Goal: Information Seeking & Learning: Learn about a topic

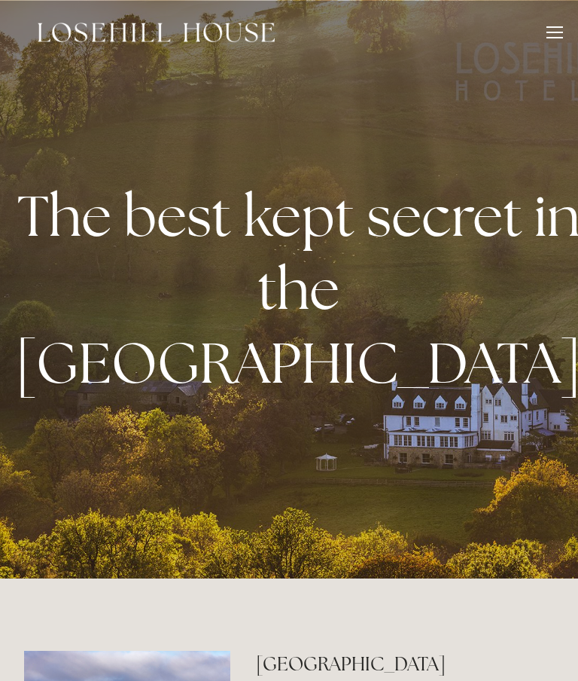
click at [555, 33] on div at bounding box center [555, 34] width 17 height 17
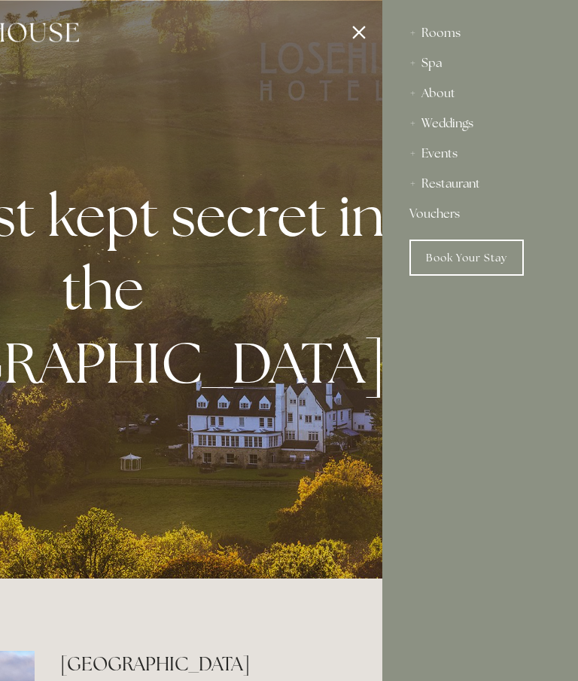
click at [461, 181] on div "Restaurant" at bounding box center [481, 184] width 142 height 30
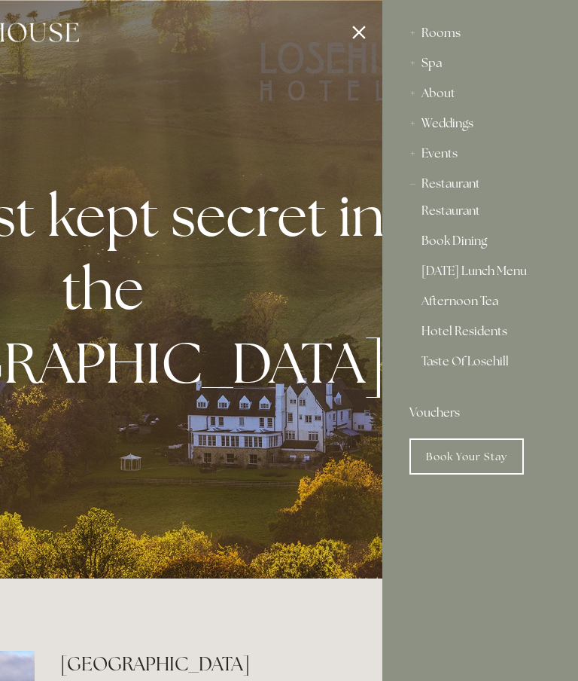
click at [458, 205] on link "Restaurant" at bounding box center [480, 214] width 117 height 18
click at [439, 21] on div "Rooms" at bounding box center [481, 33] width 142 height 30
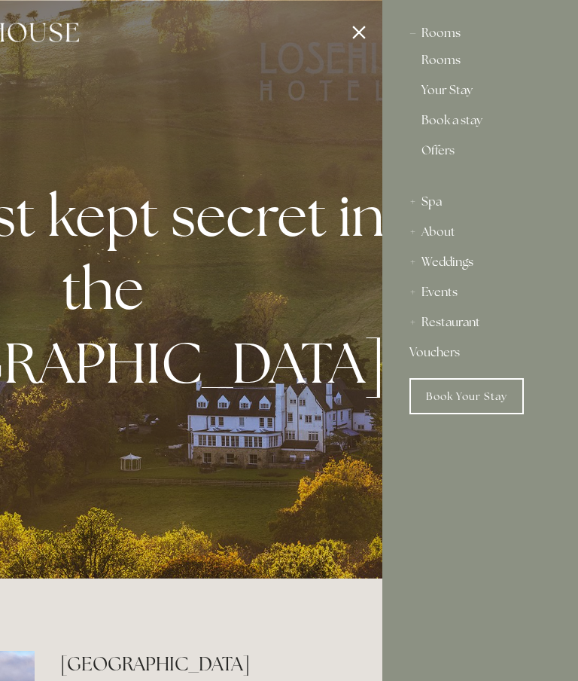
click at [444, 38] on div "Rooms" at bounding box center [481, 33] width 142 height 30
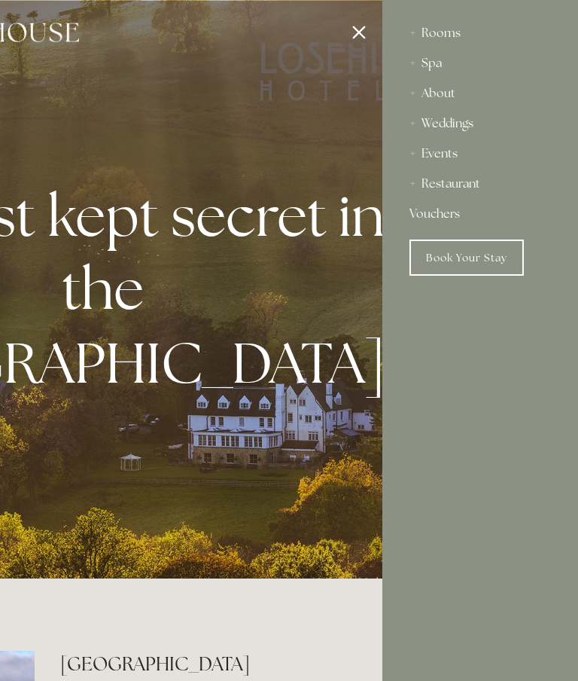
click at [442, 59] on div "Spa" at bounding box center [481, 63] width 142 height 30
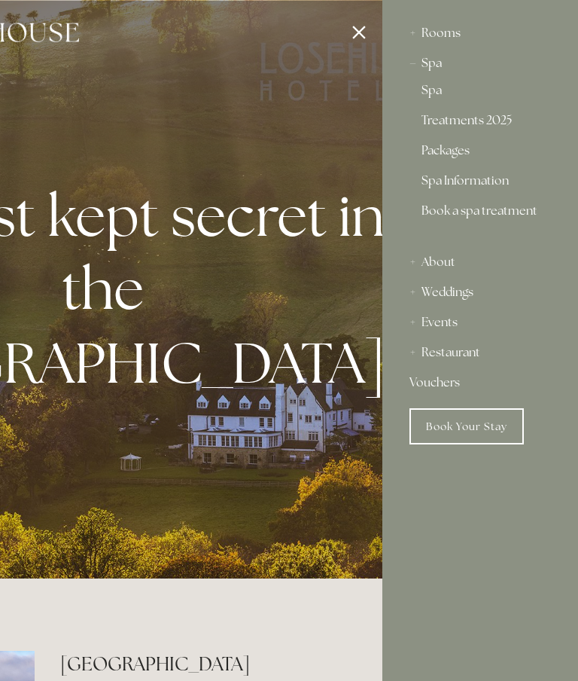
click at [446, 35] on div "Rooms" at bounding box center [481, 33] width 142 height 30
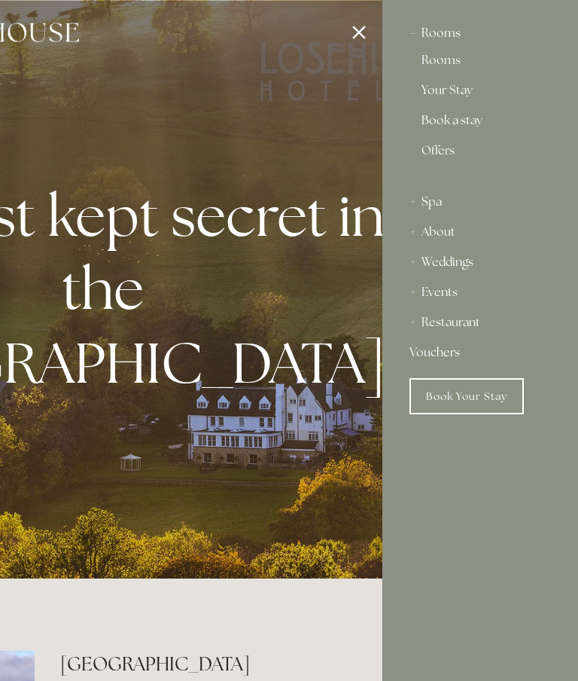
click at [447, 62] on link "Rooms" at bounding box center [480, 63] width 117 height 18
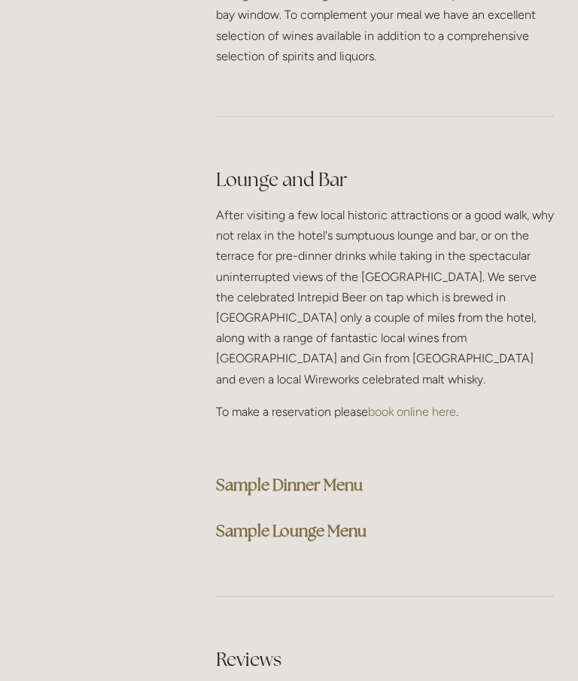
scroll to position [4054, 0]
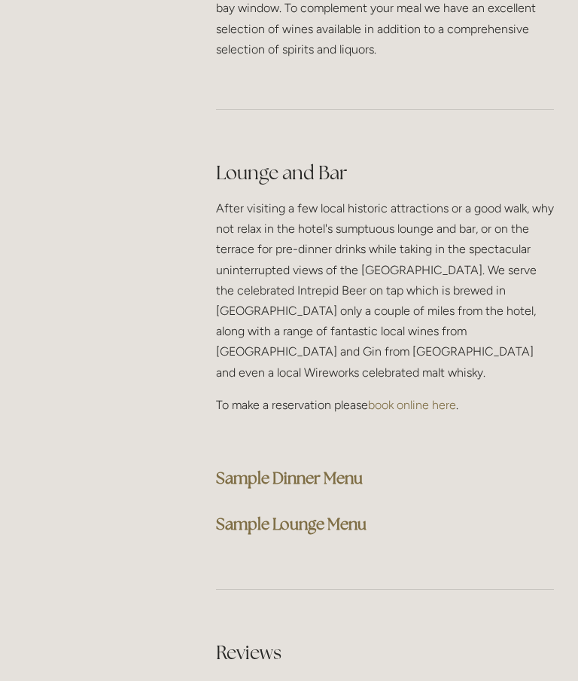
click at [343, 468] on strong "Sample Dinner Menu" at bounding box center [289, 478] width 147 height 20
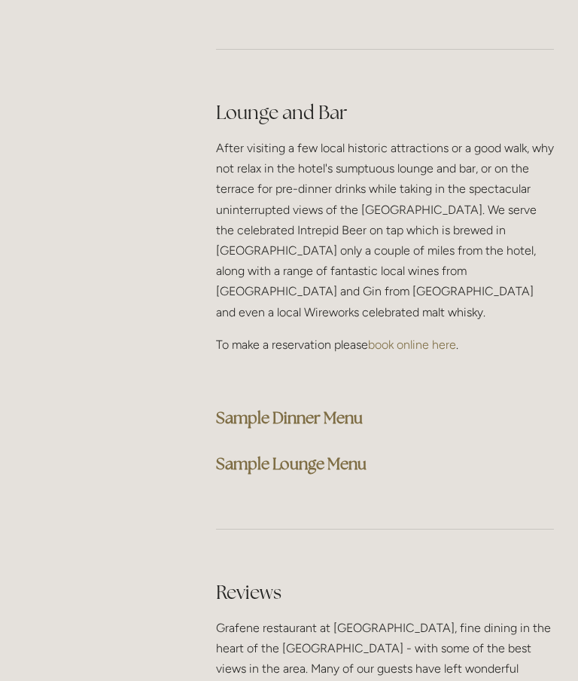
click at [327, 453] on strong "Sample Lounge Menu" at bounding box center [291, 463] width 151 height 20
click at [345, 407] on strong "Sample Dinner Menu" at bounding box center [289, 417] width 147 height 20
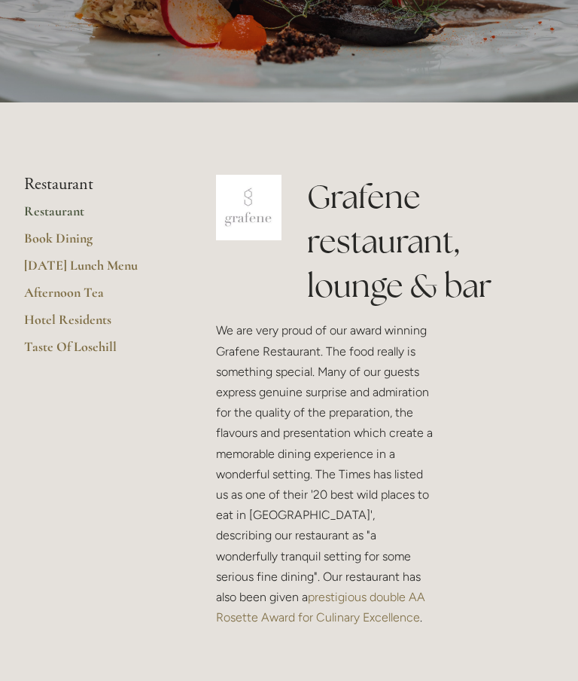
scroll to position [213, 0]
click at [90, 321] on link "Hotel Residents" at bounding box center [96, 325] width 144 height 27
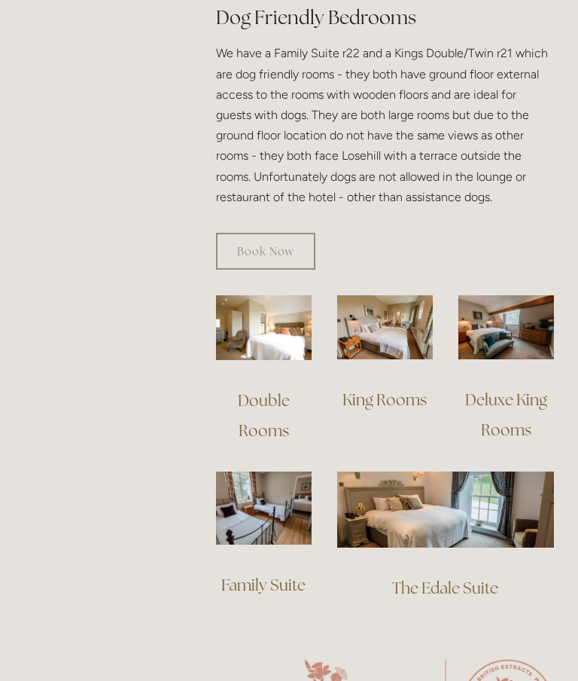
scroll to position [977, 0]
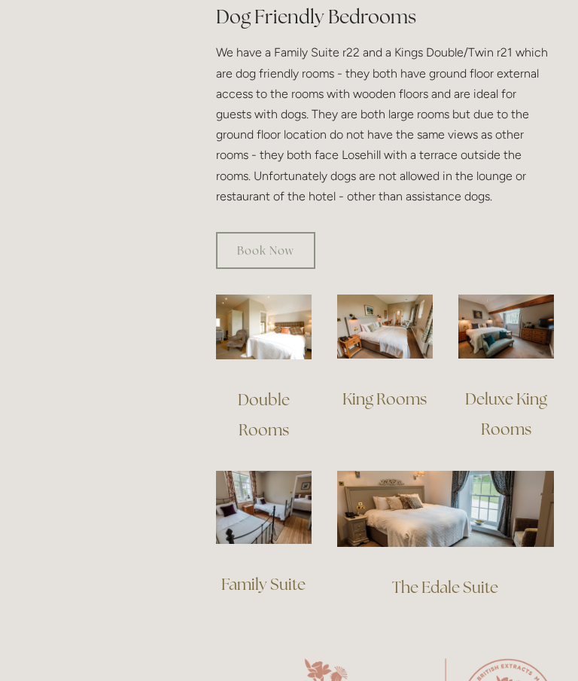
click at [512, 395] on link "Deluxe King Rooms" at bounding box center [507, 414] width 85 height 50
